Goal: Check status

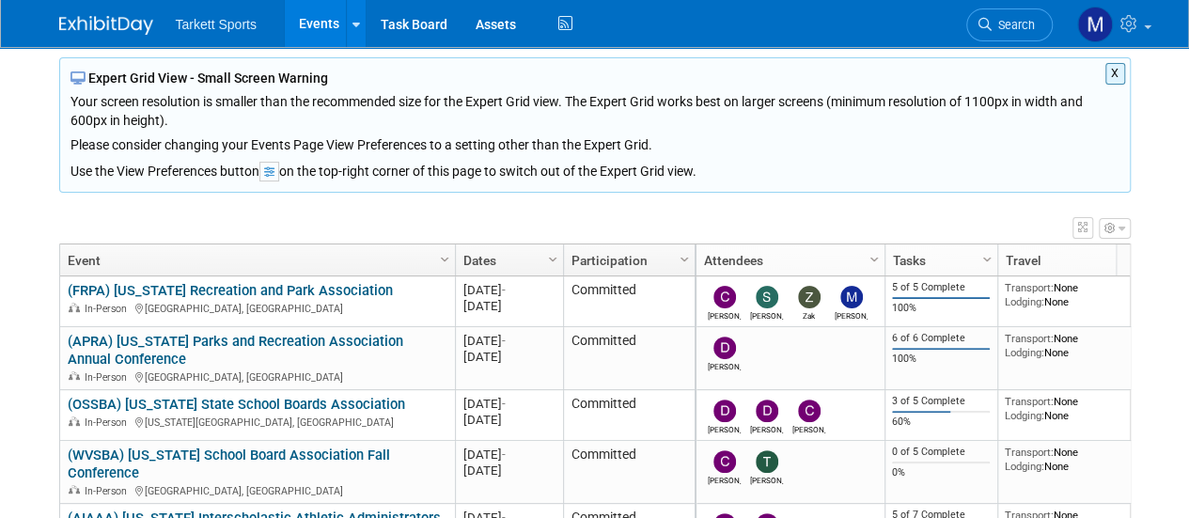
scroll to position [132, 0]
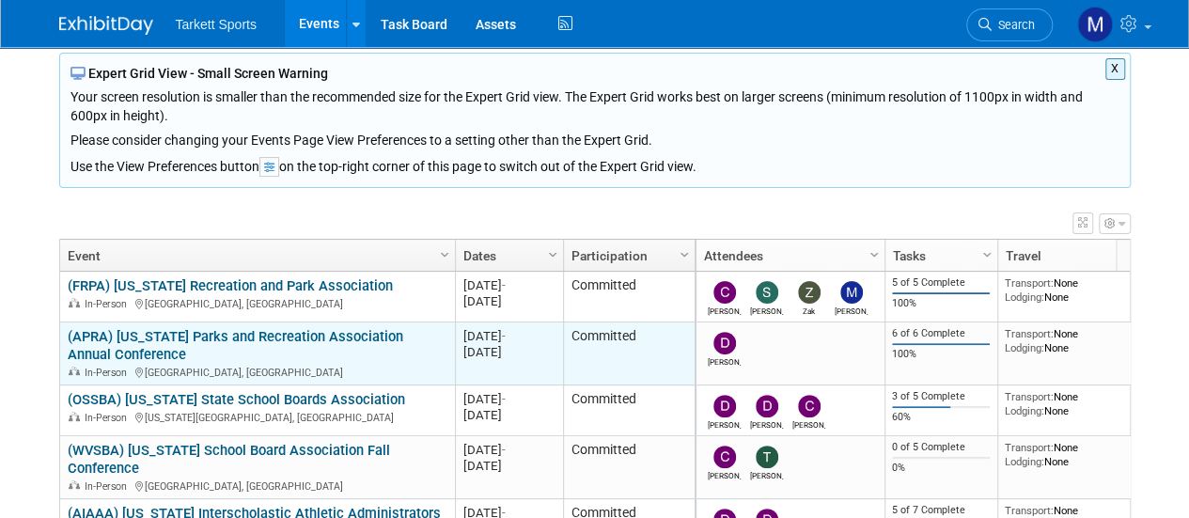
click at [185, 335] on link "(APRA) [US_STATE] Parks and Recreation Association Annual Conference" at bounding box center [236, 345] width 336 height 35
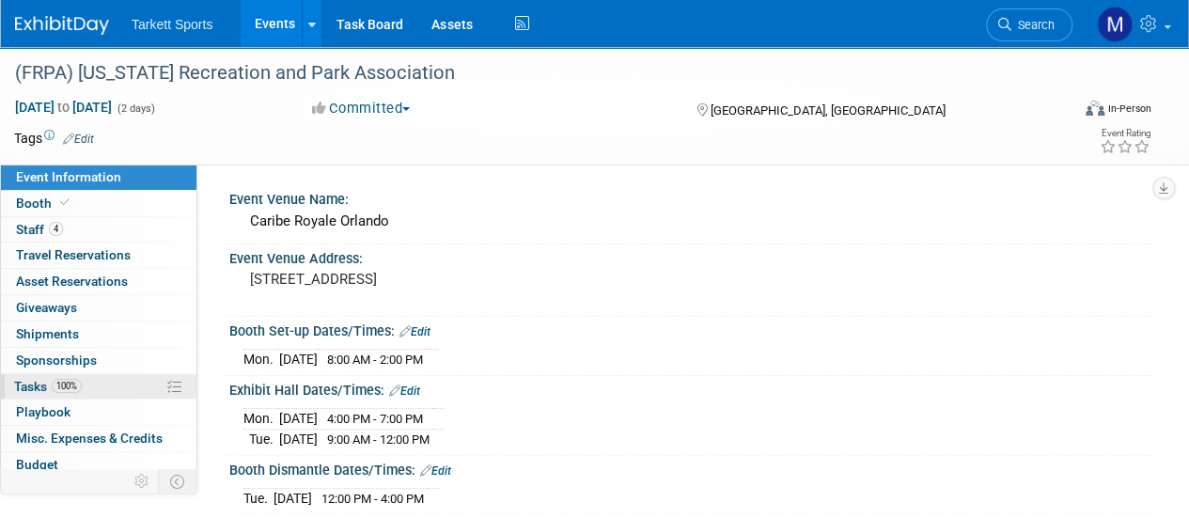
click at [88, 389] on link "100% Tasks 100%" at bounding box center [99, 386] width 196 height 25
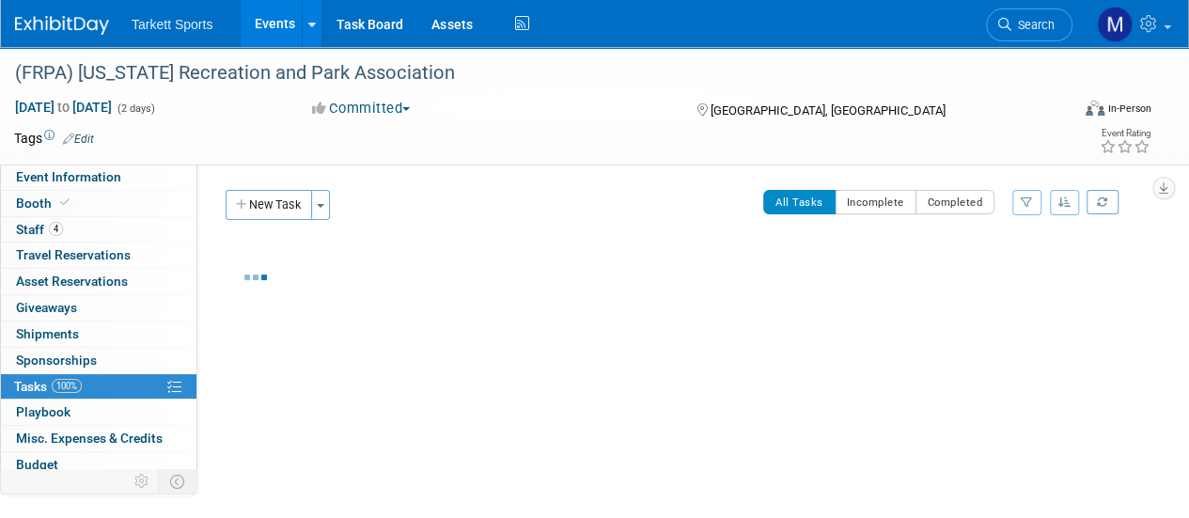
click at [88, 389] on link "100% Tasks 100%" at bounding box center [99, 386] width 196 height 25
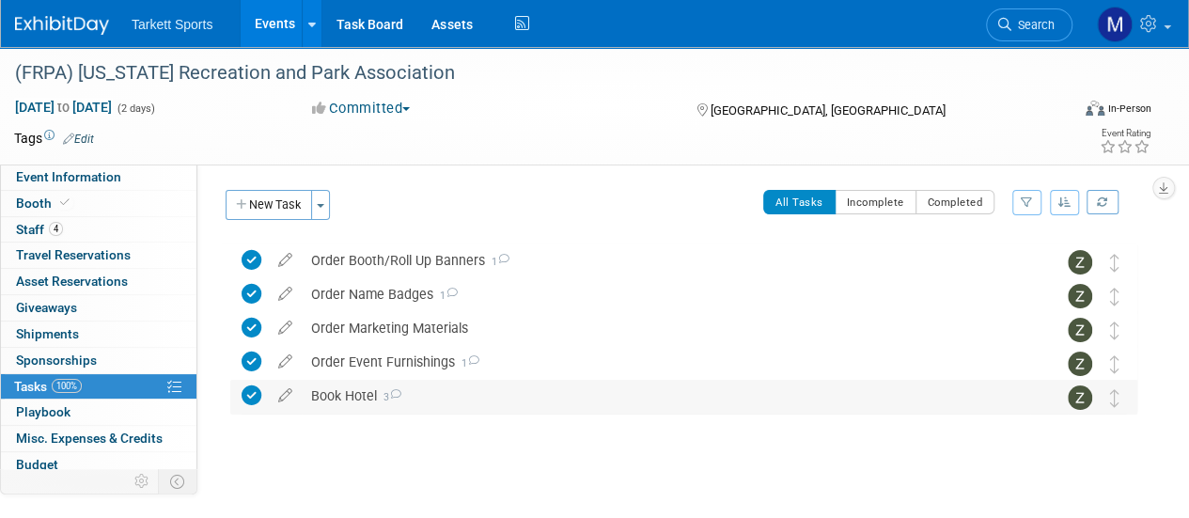
click at [320, 401] on div "Book Hotel 3" at bounding box center [666, 396] width 729 height 32
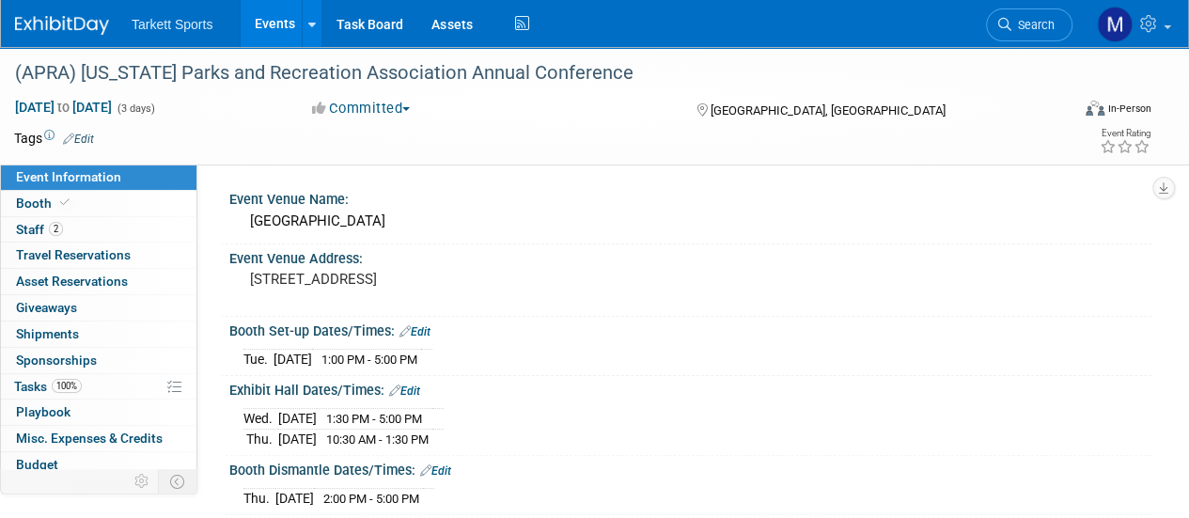
drag, startPoint x: 108, startPoint y: 222, endPoint x: 450, endPoint y: 426, distance: 398.5
click at [108, 222] on link "2 Staff 2" at bounding box center [99, 229] width 196 height 25
